Goal: Information Seeking & Learning: Learn about a topic

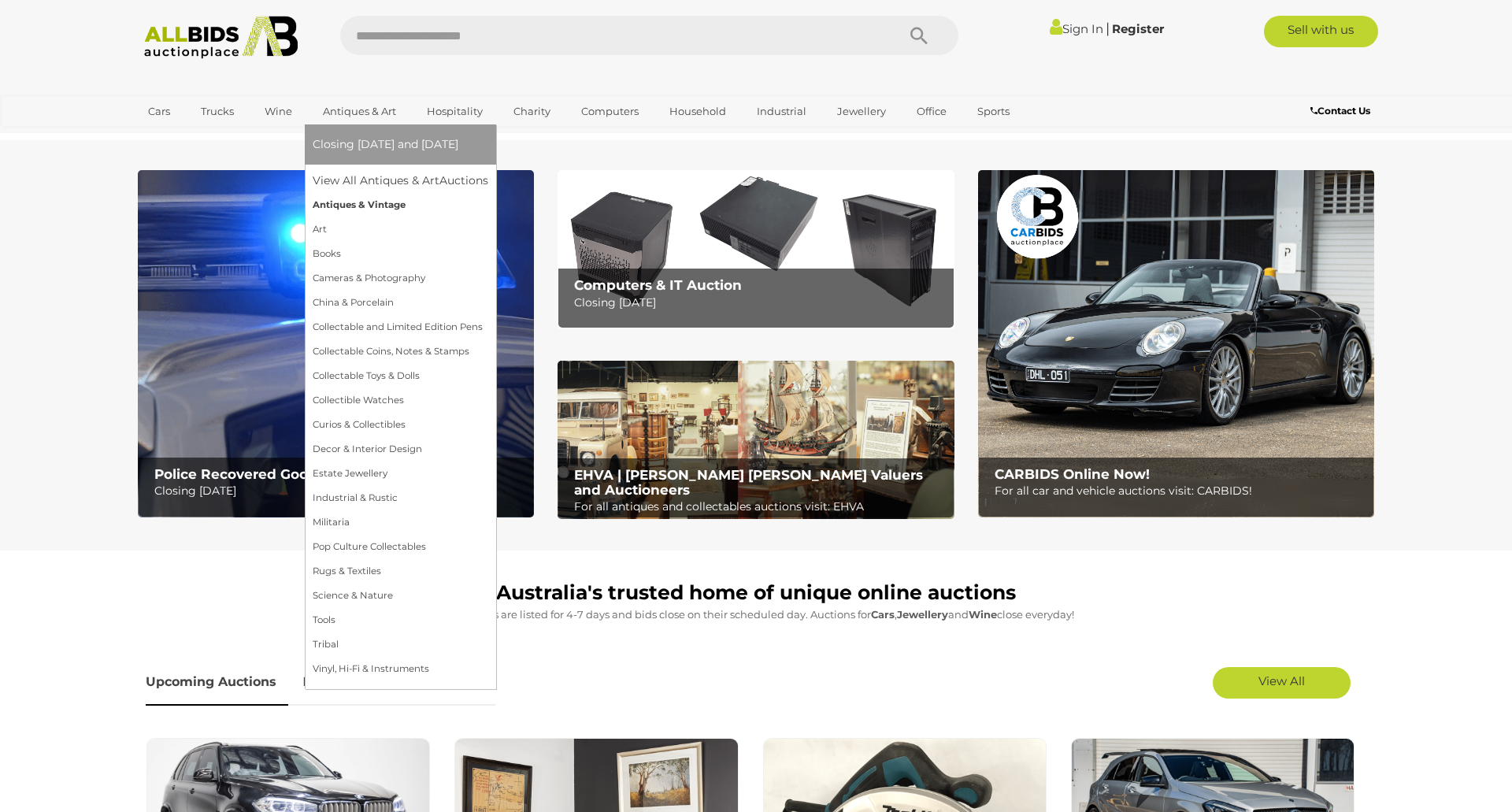
click at [340, 203] on link "Antiques & Vintage" at bounding box center [401, 205] width 176 height 24
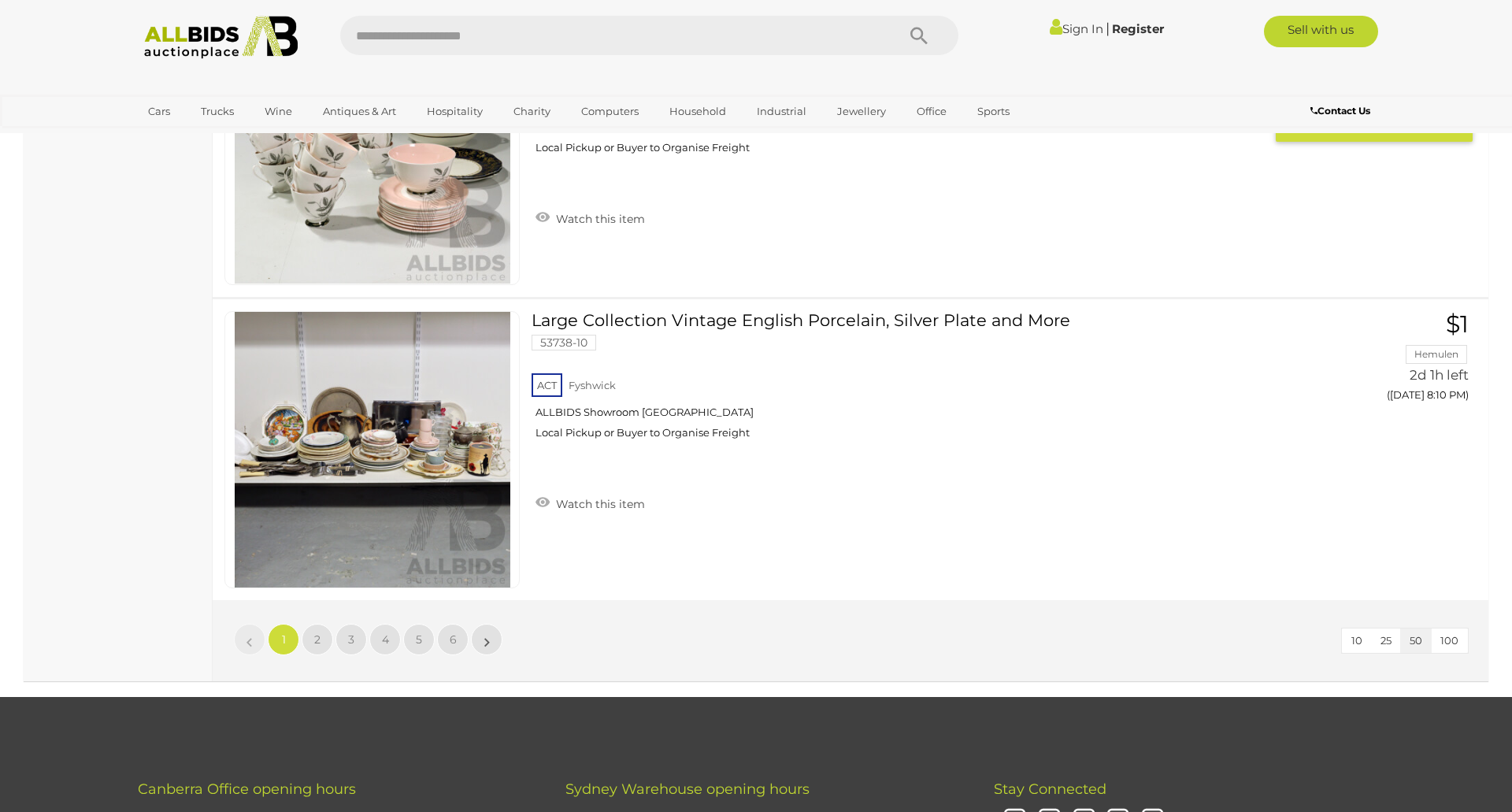
scroll to position [15001, 0]
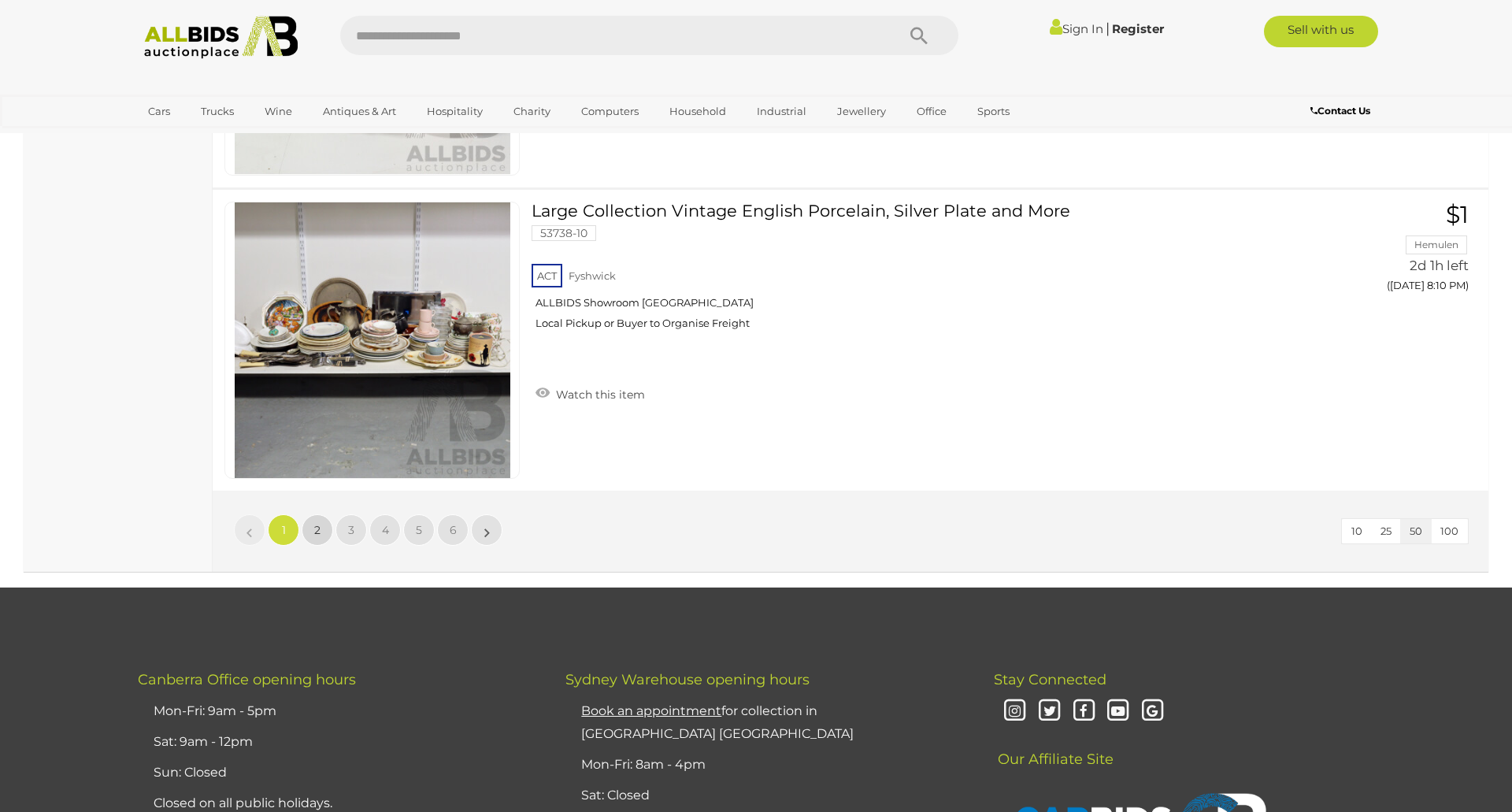
click at [324, 536] on link "2" at bounding box center [317, 529] width 31 height 31
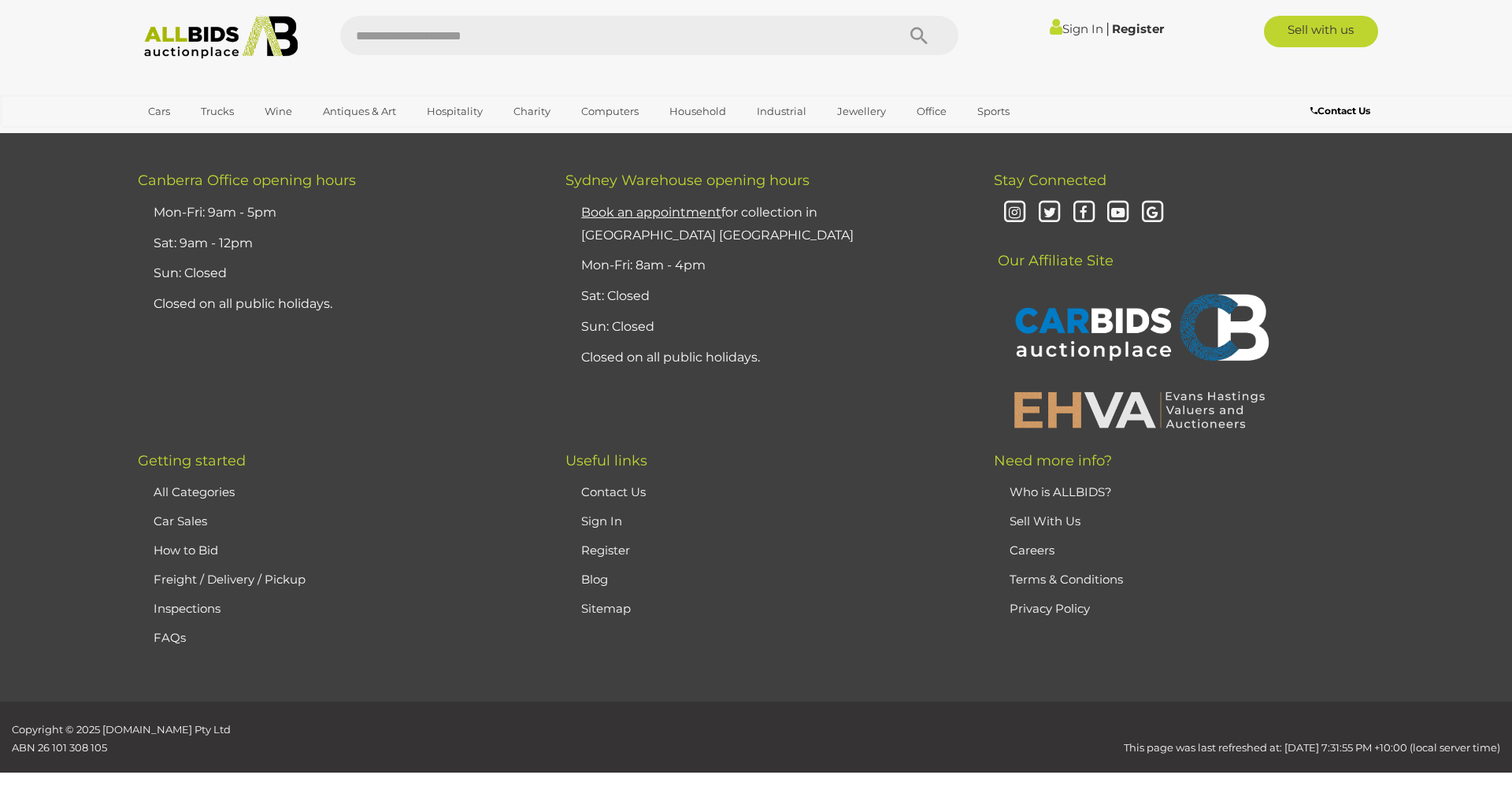
scroll to position [168, 0]
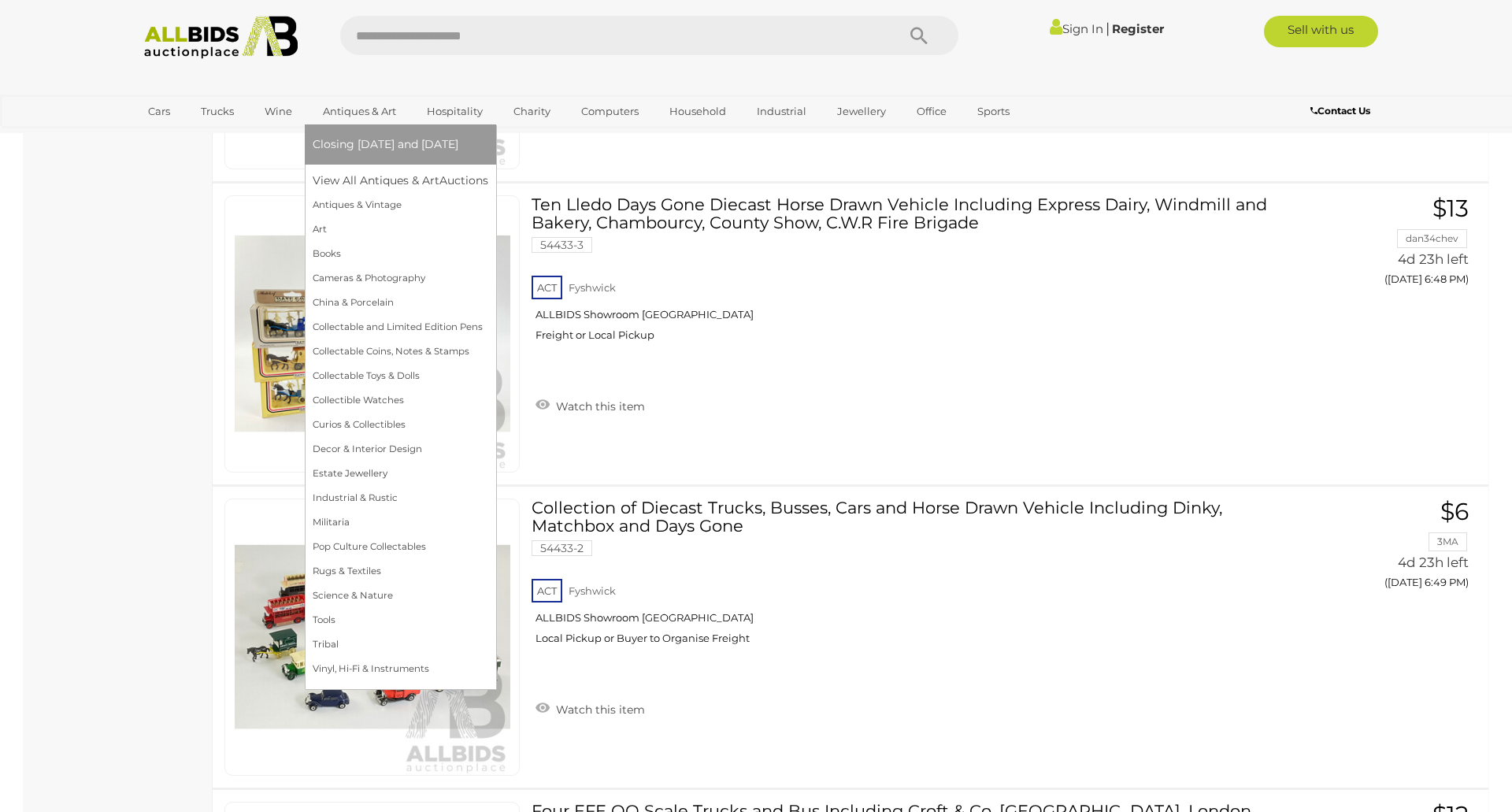
scroll to position [4227, 0]
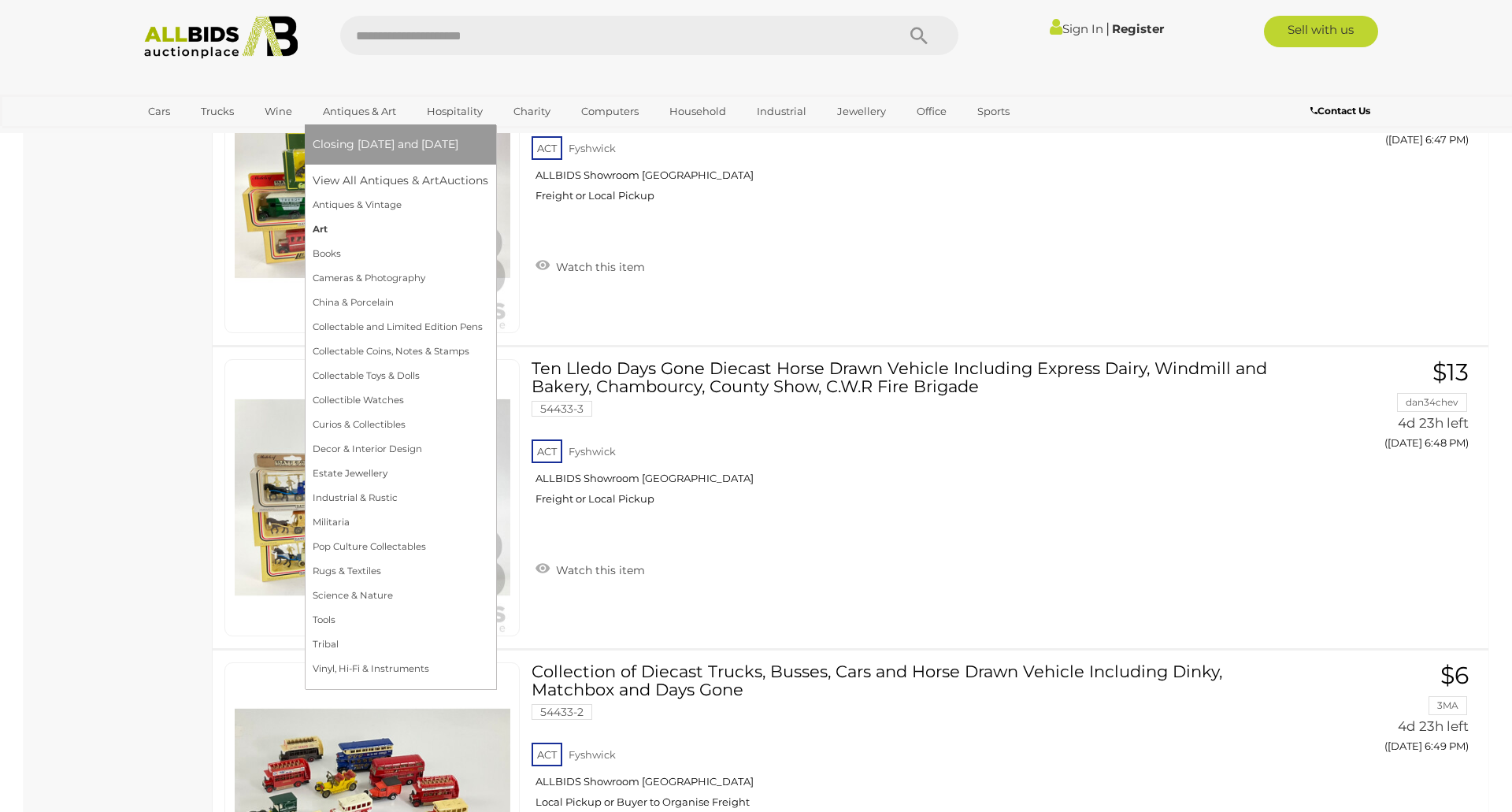
click at [323, 226] on link "Art" at bounding box center [401, 229] width 176 height 24
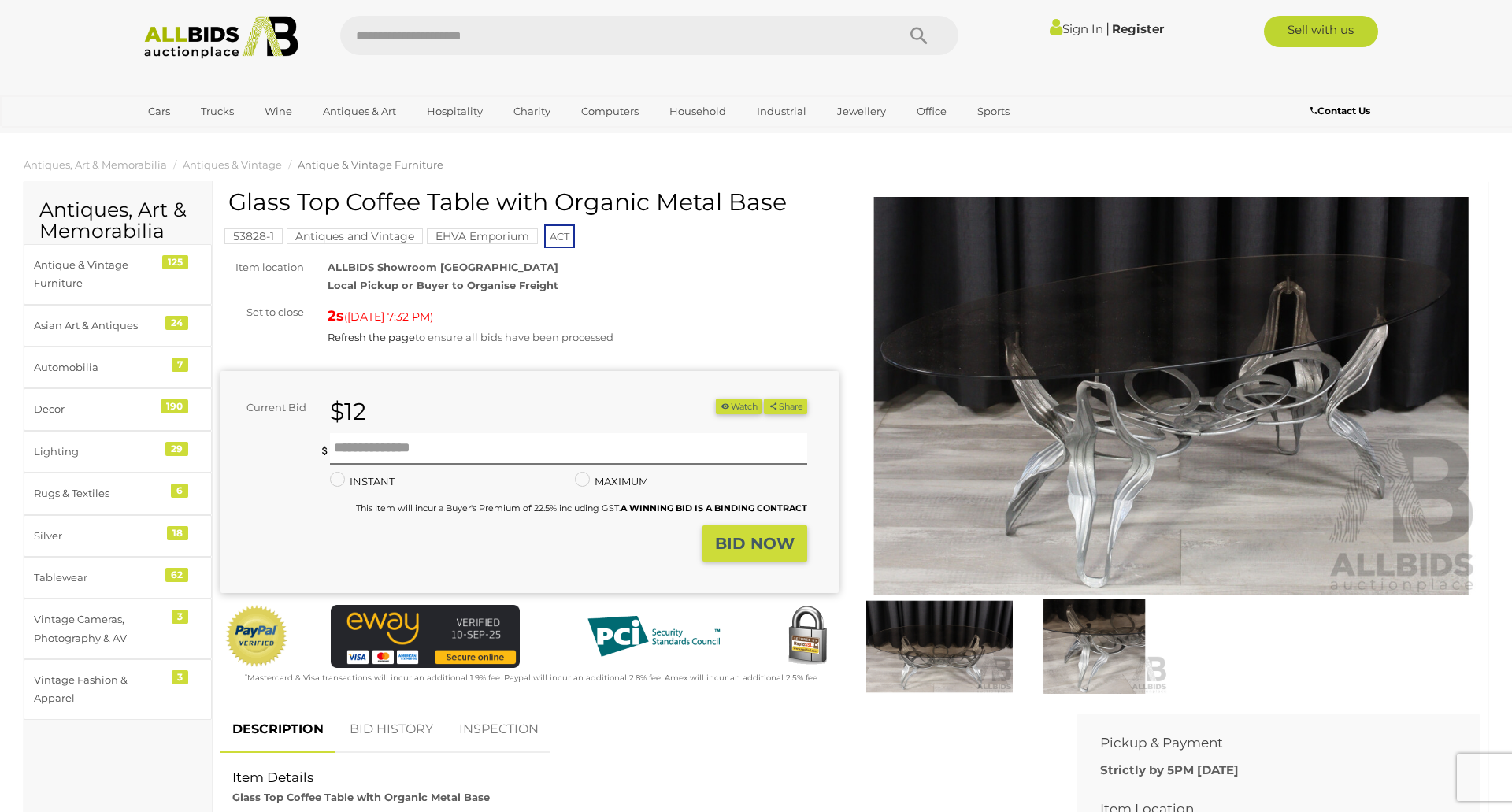
click at [999, 642] on img at bounding box center [940, 647] width 147 height 94
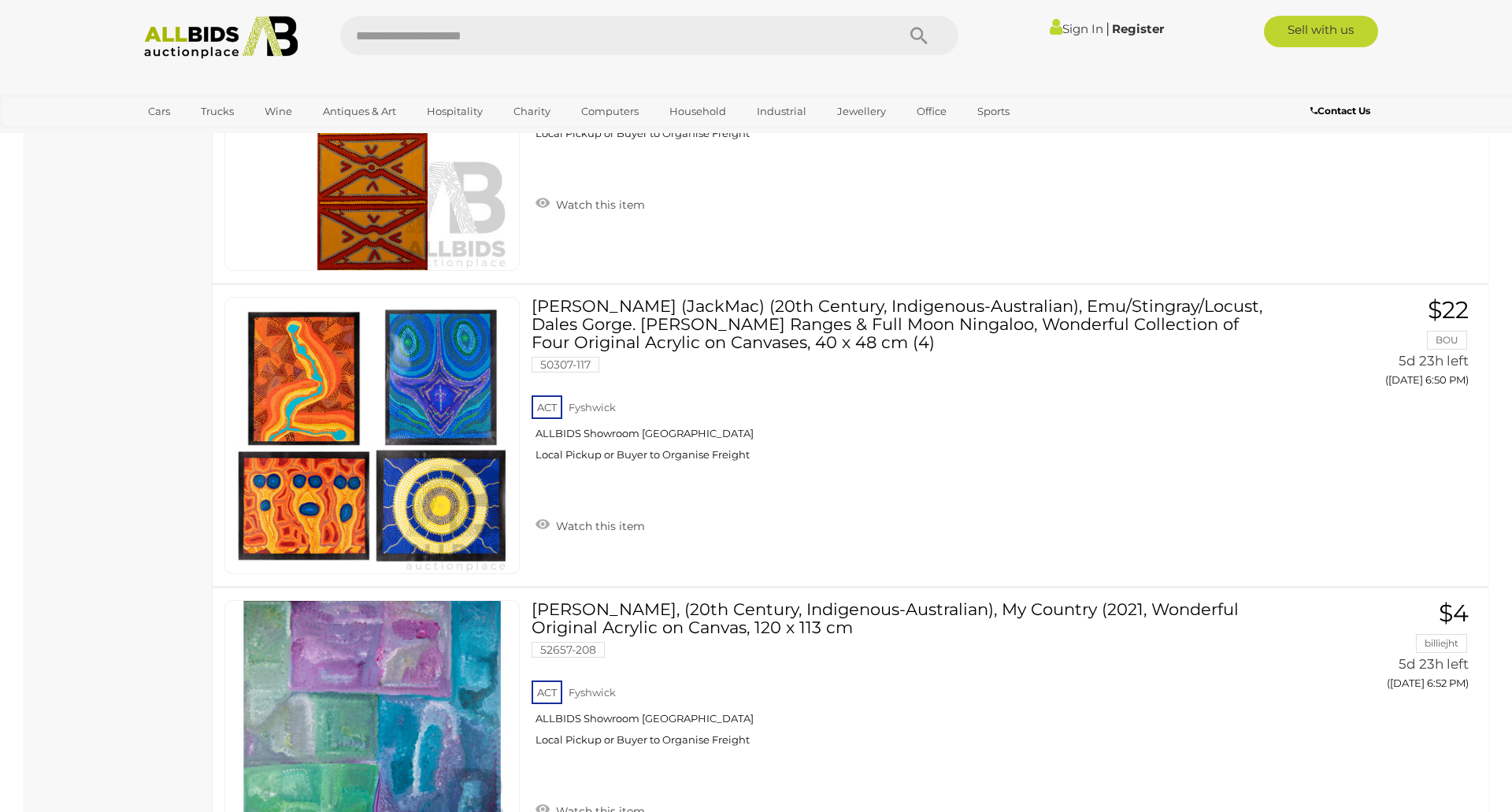
scroll to position [12794, 0]
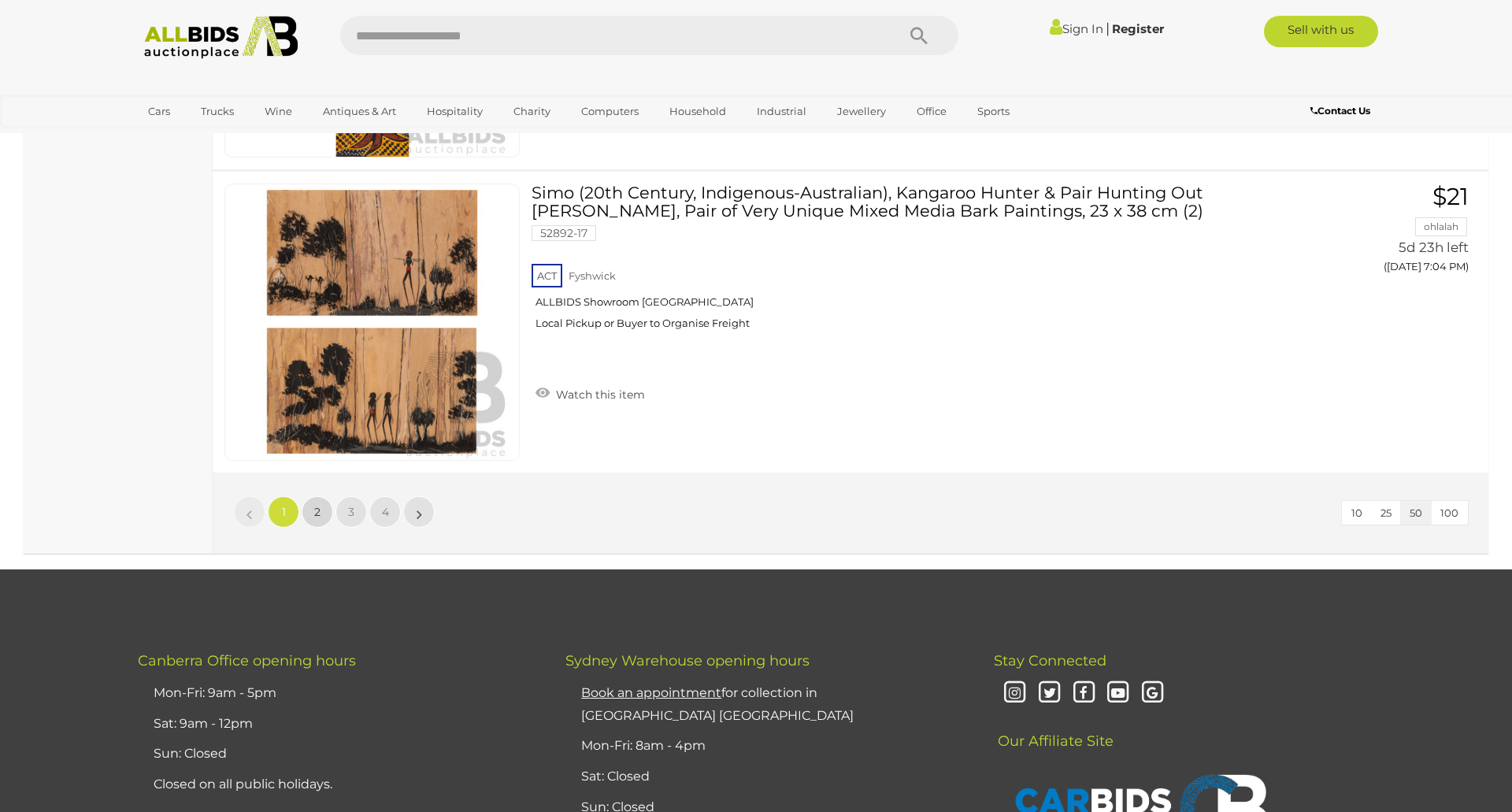
click at [312, 516] on link "2" at bounding box center [317, 512] width 31 height 31
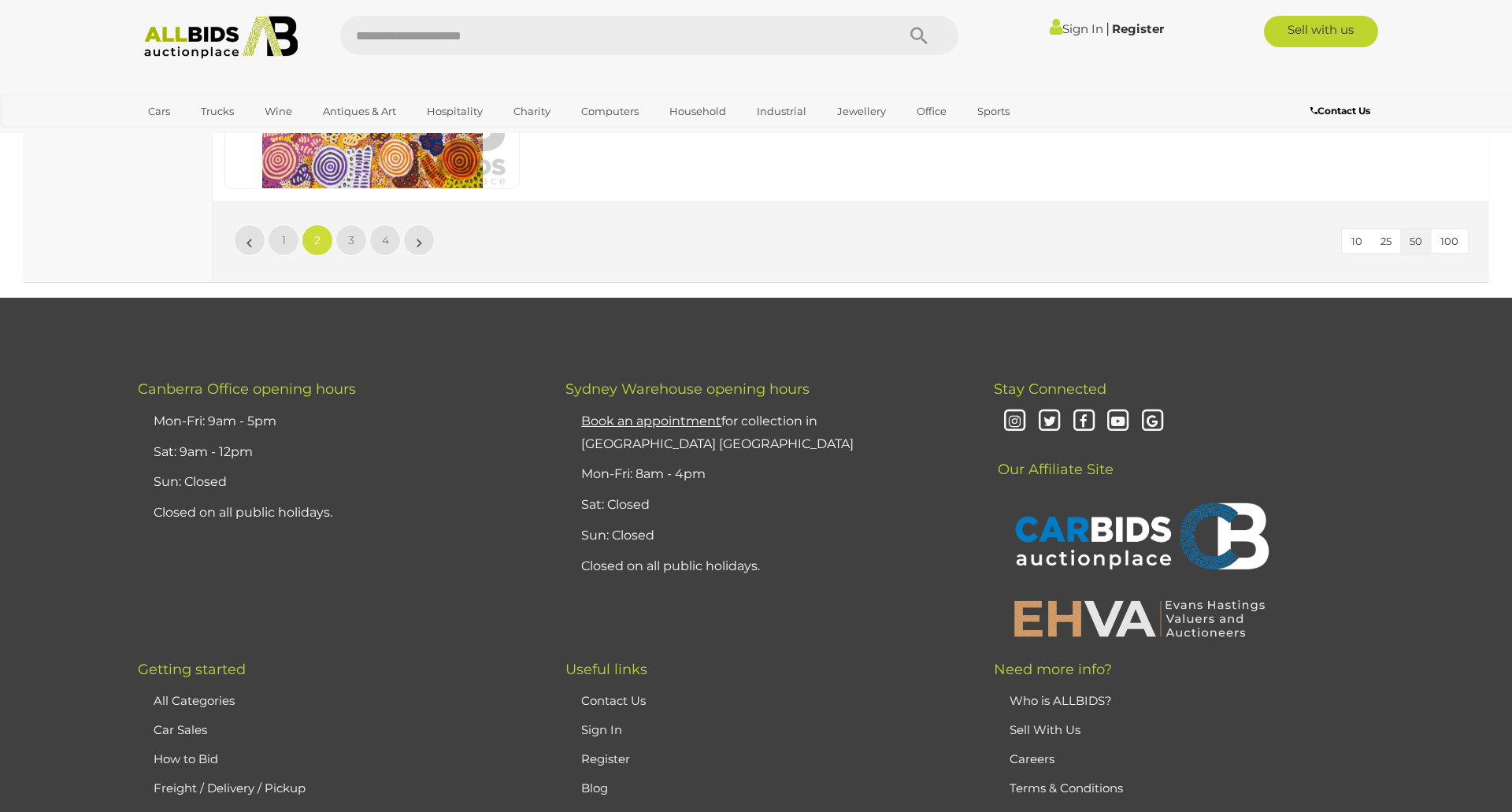
scroll to position [14798, 0]
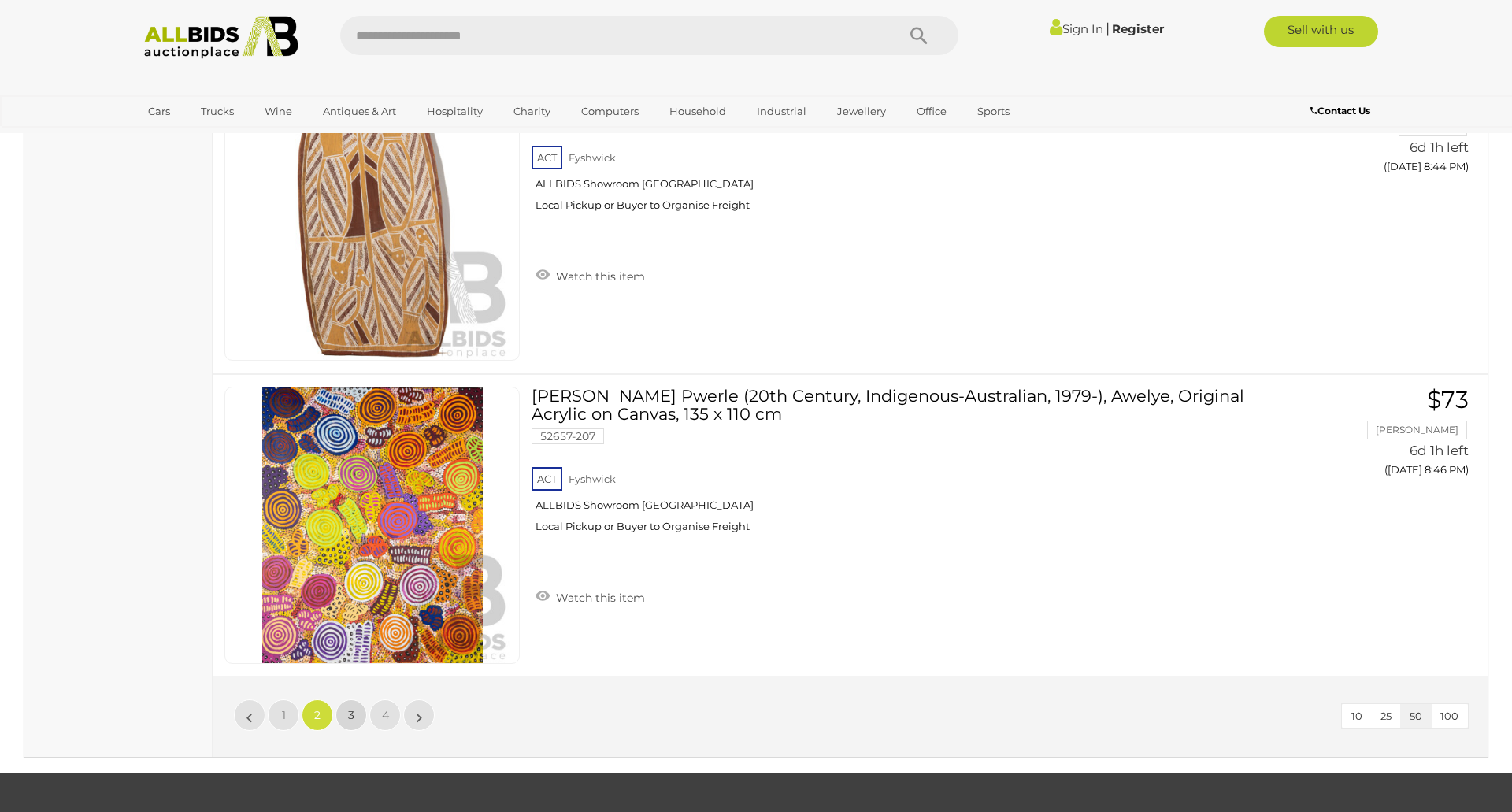
click at [354, 700] on link "3" at bounding box center [351, 715] width 31 height 31
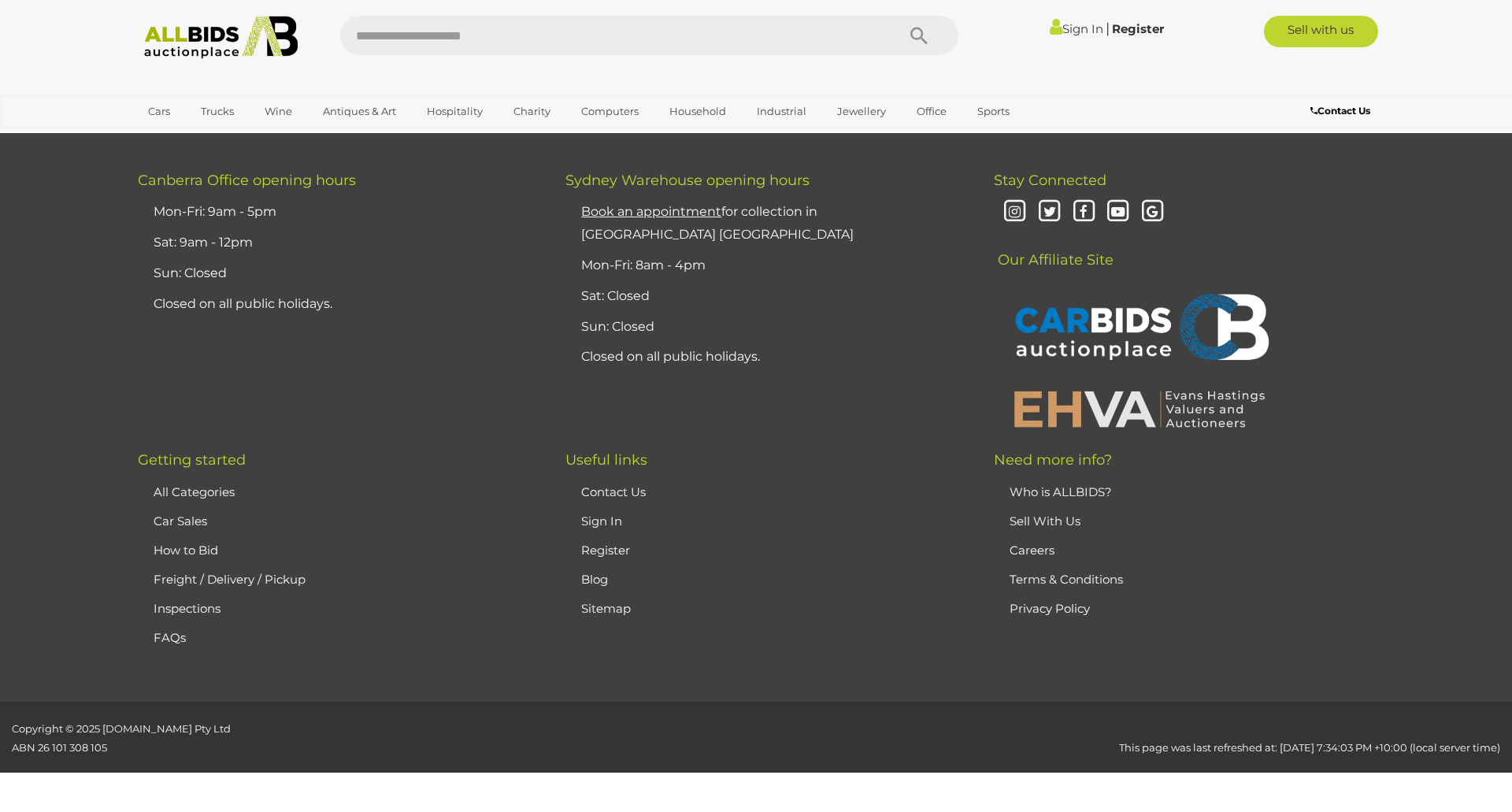
scroll to position [149, 0]
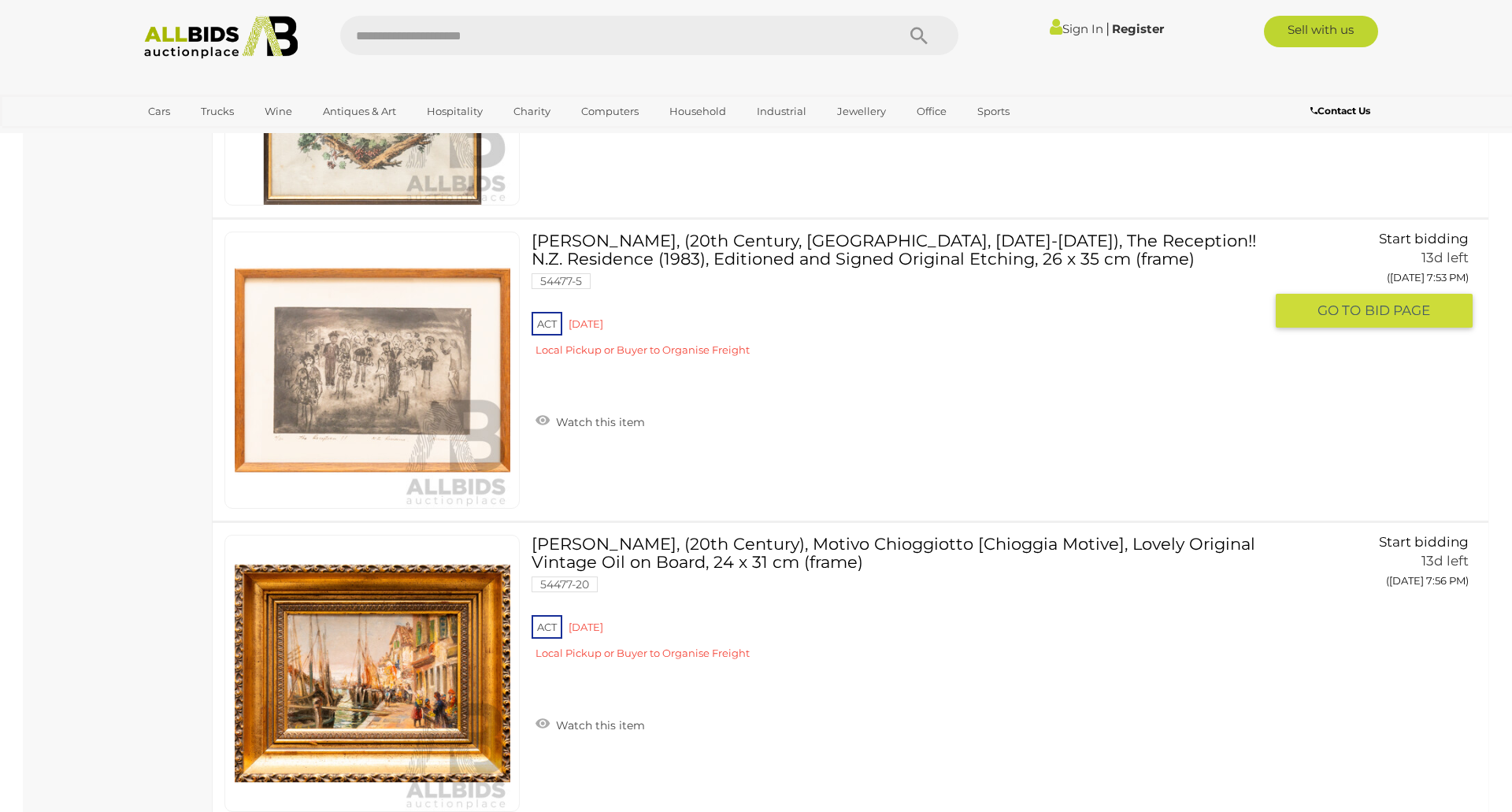
scroll to position [14974, 0]
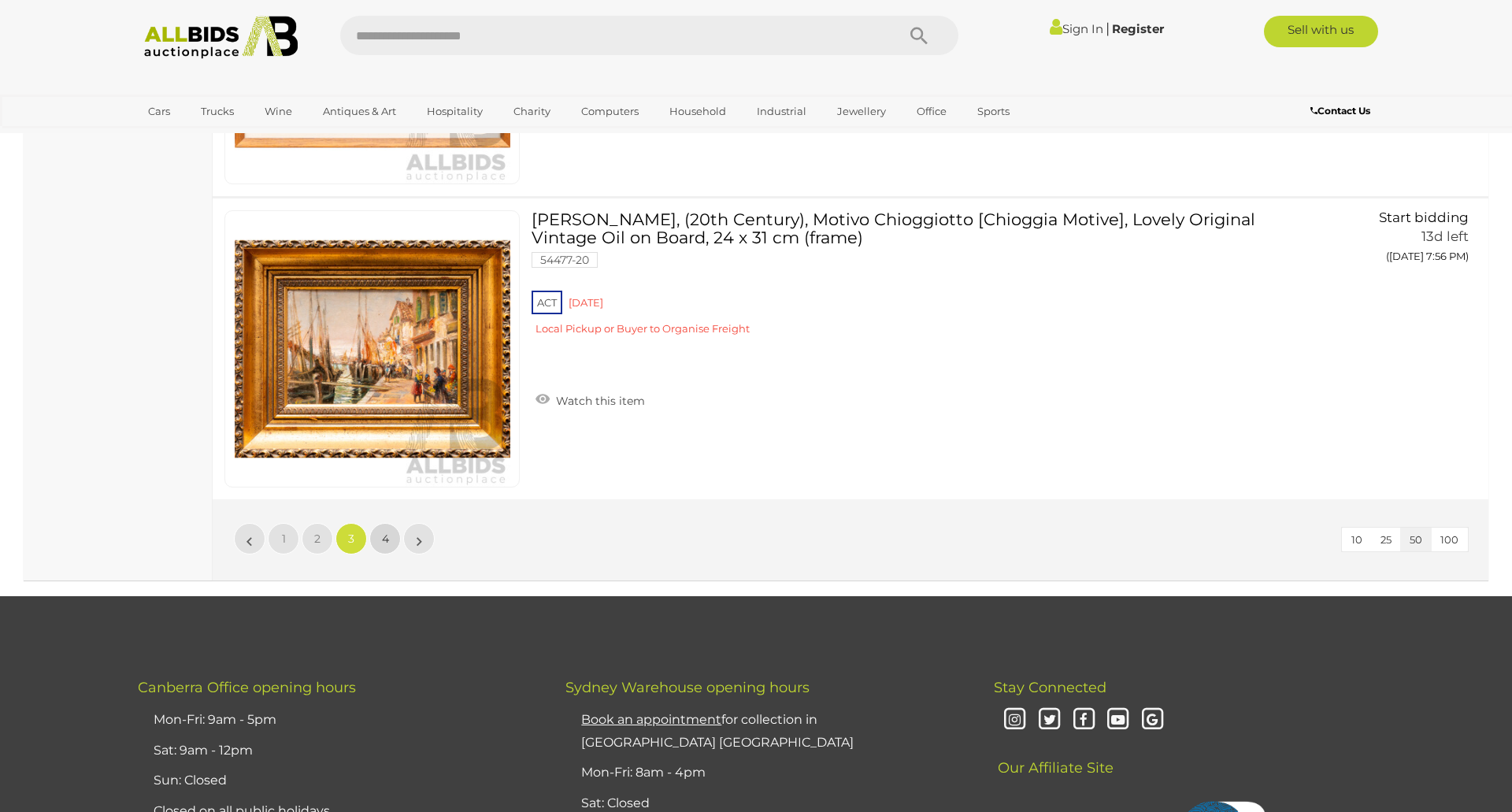
click at [382, 539] on span "4" at bounding box center [385, 539] width 7 height 15
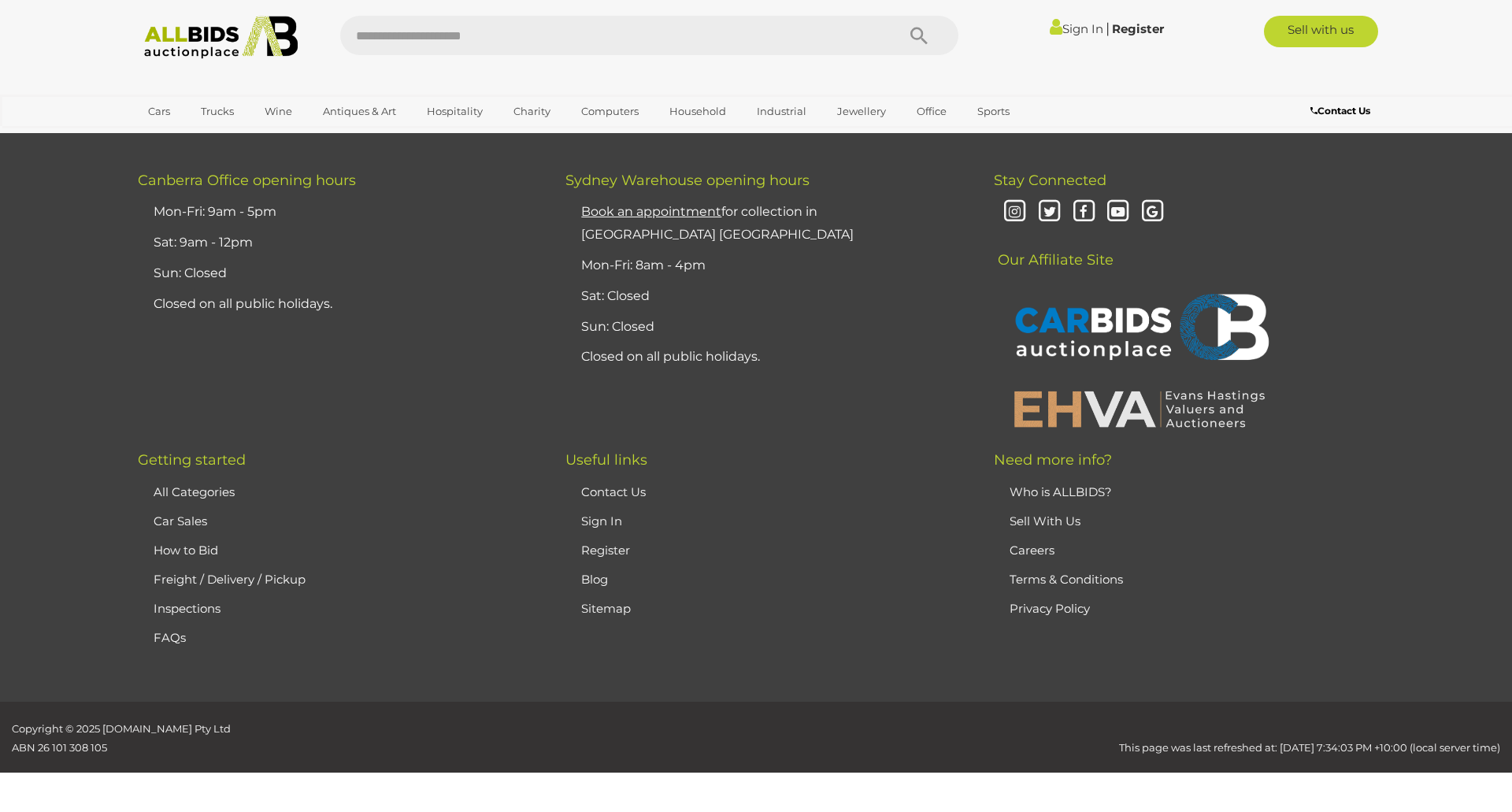
scroll to position [149, 0]
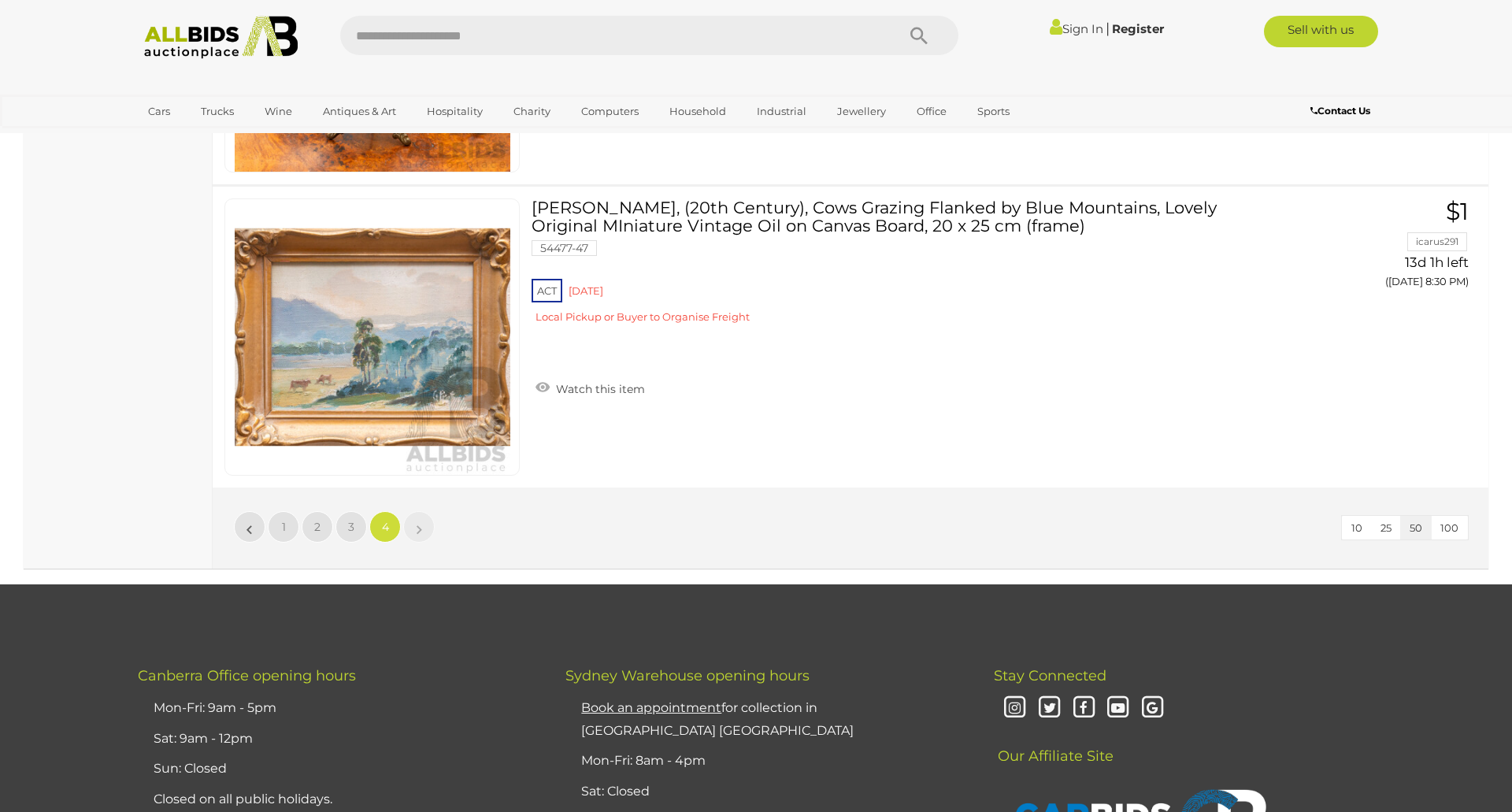
scroll to position [7032, 0]
